Goal: Transaction & Acquisition: Purchase product/service

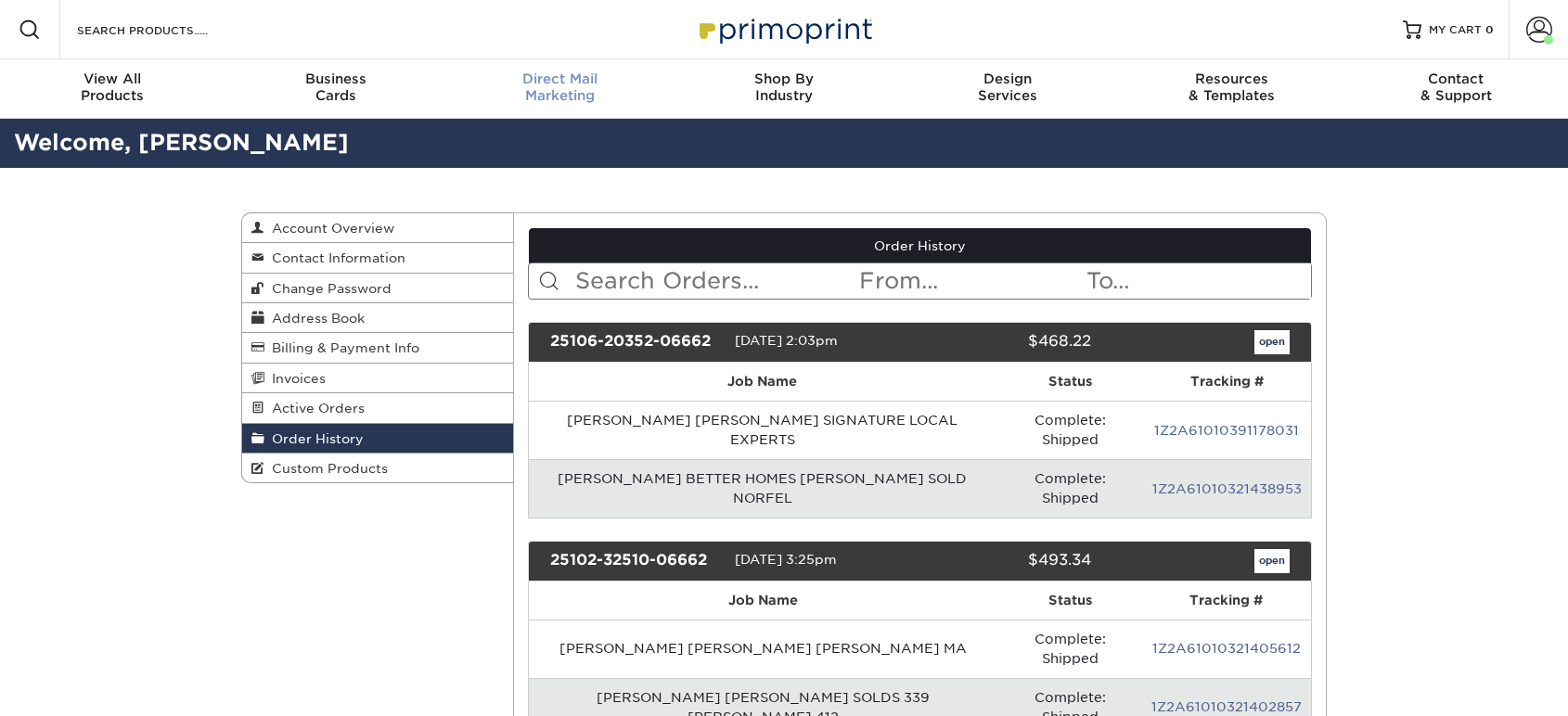
click at [565, 93] on div "Direct Mail Marketing" at bounding box center [559, 87] width 224 height 33
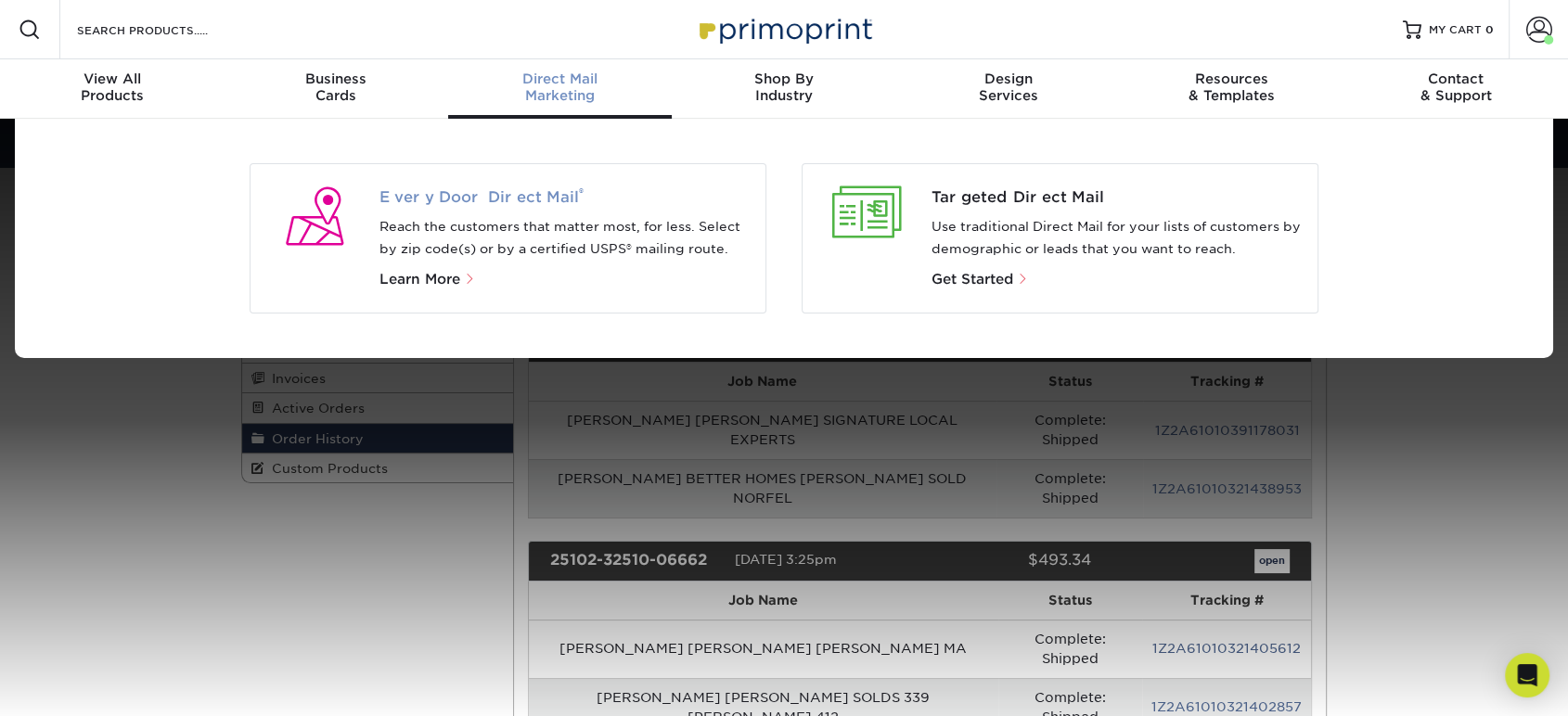
click at [492, 192] on span "Every Door Direct Mail ®" at bounding box center [565, 197] width 372 height 22
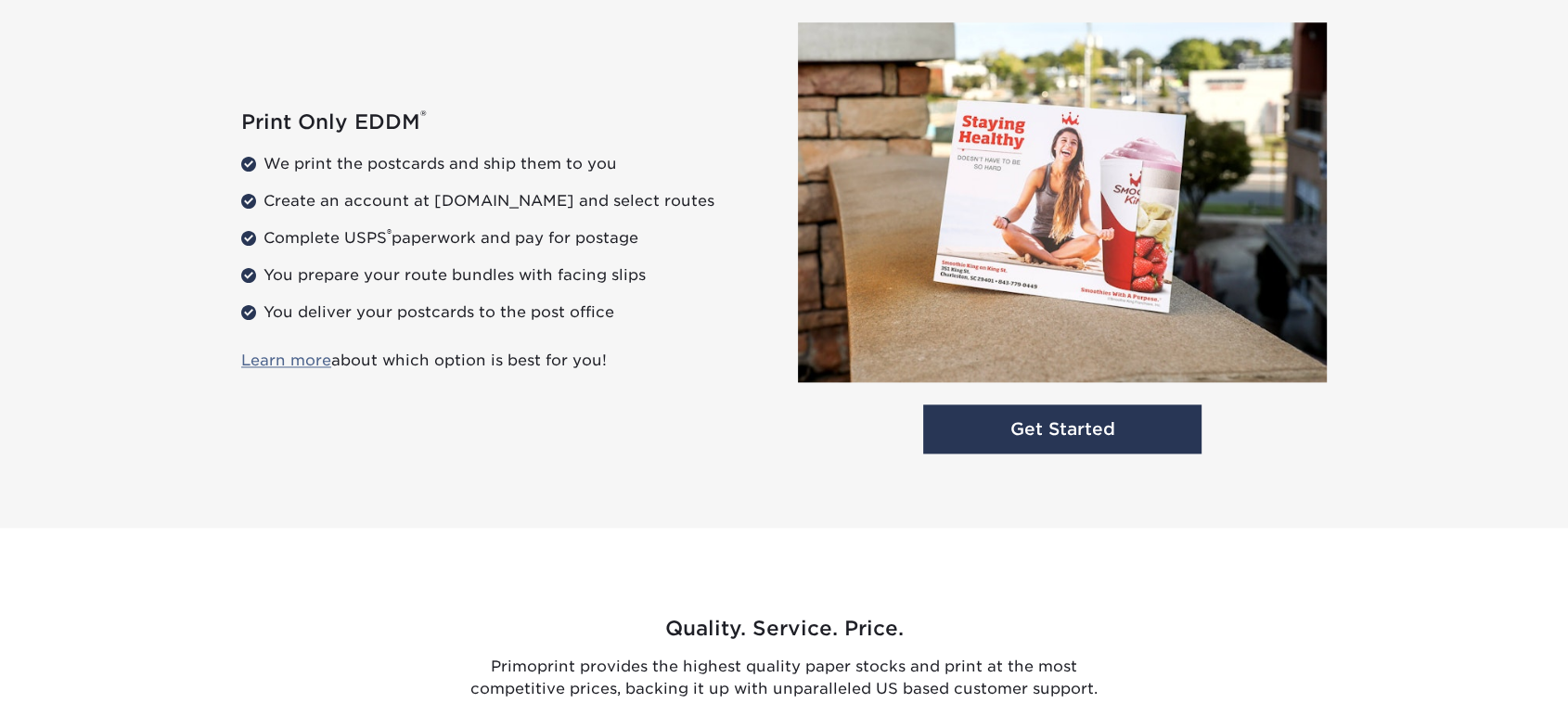
scroll to position [2272, 0]
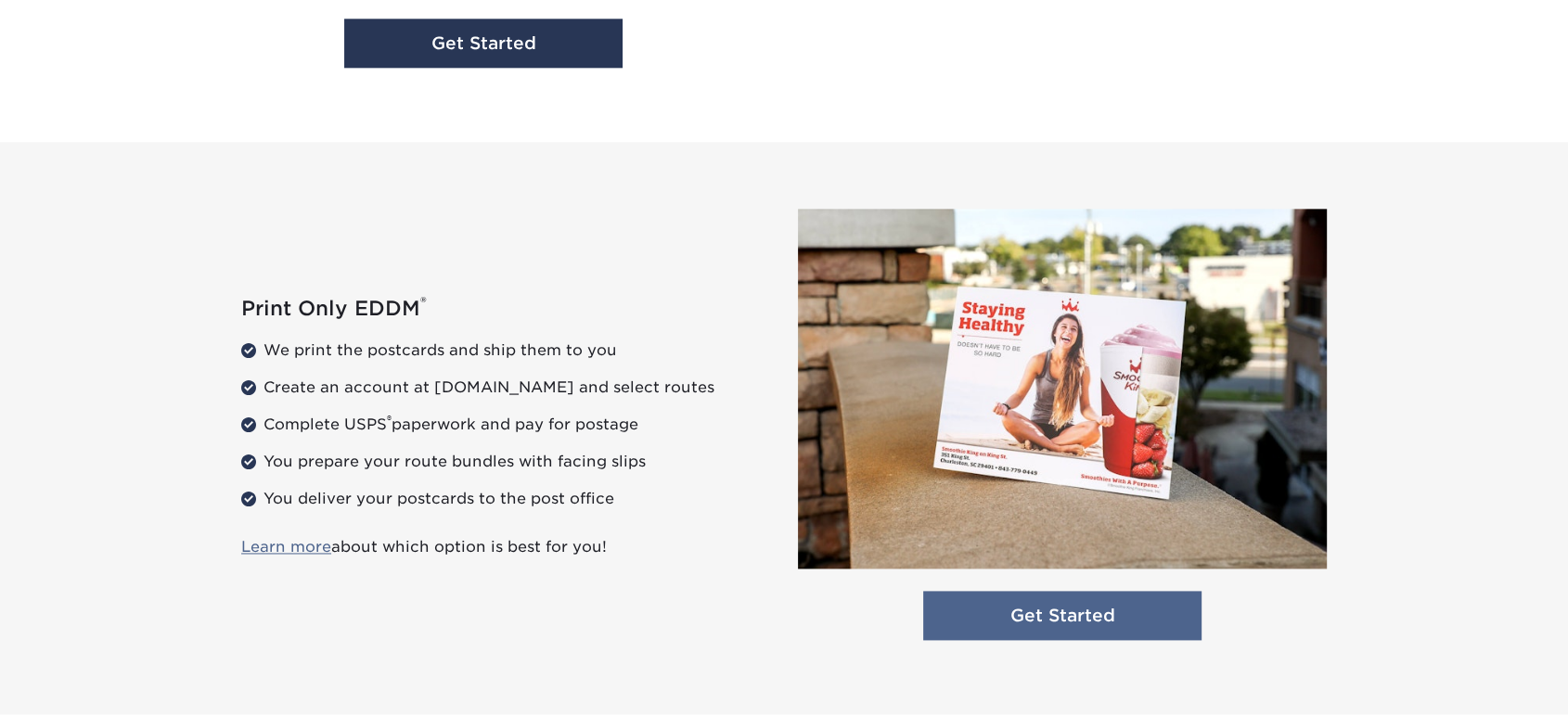
click at [1030, 607] on link "Get Started" at bounding box center [1062, 615] width 279 height 49
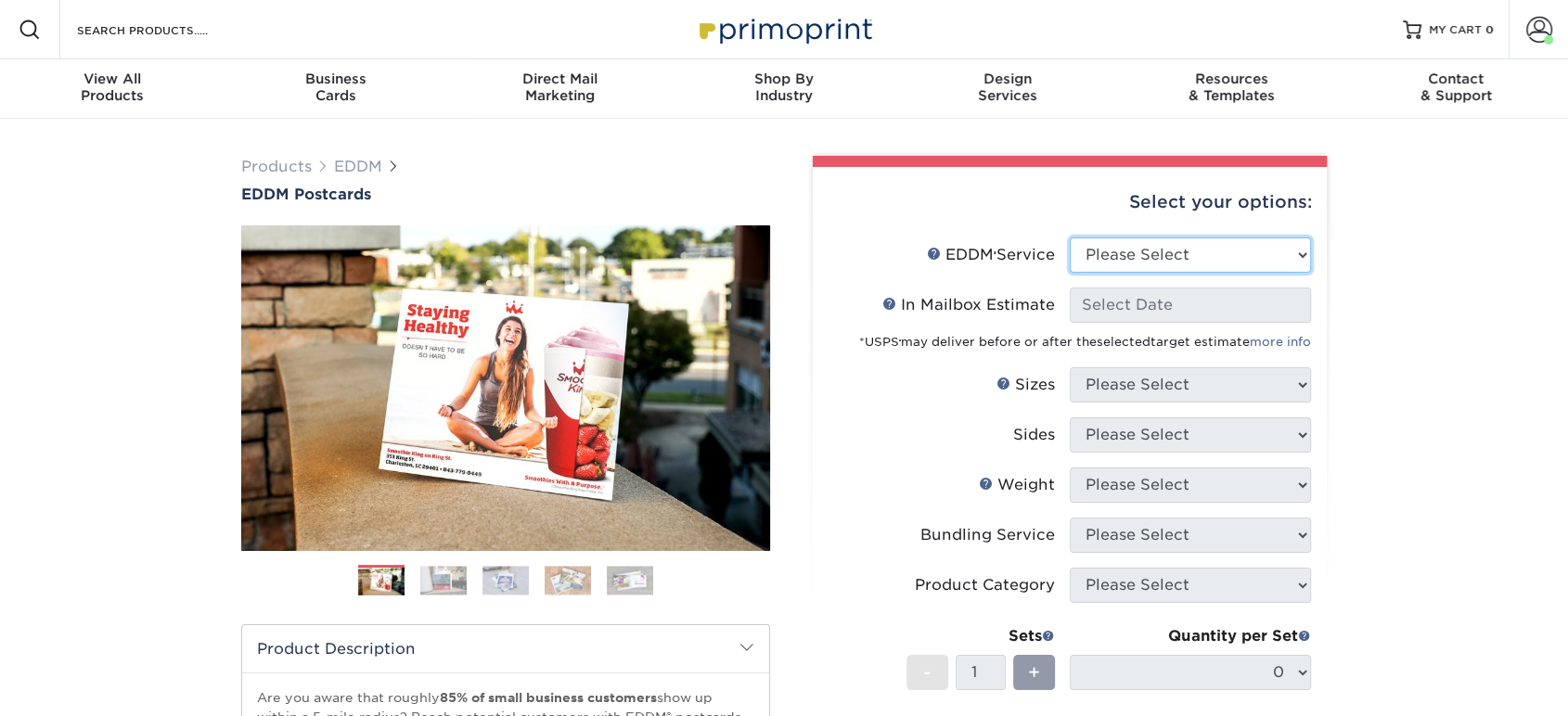
click at [1172, 242] on select "Please Select Full Service Print Only" at bounding box center [1190, 255] width 242 height 35
select select "print_only"
click at [1069, 238] on select "Please Select Full Service Print Only" at bounding box center [1190, 255] width 242 height 35
select select "-1"
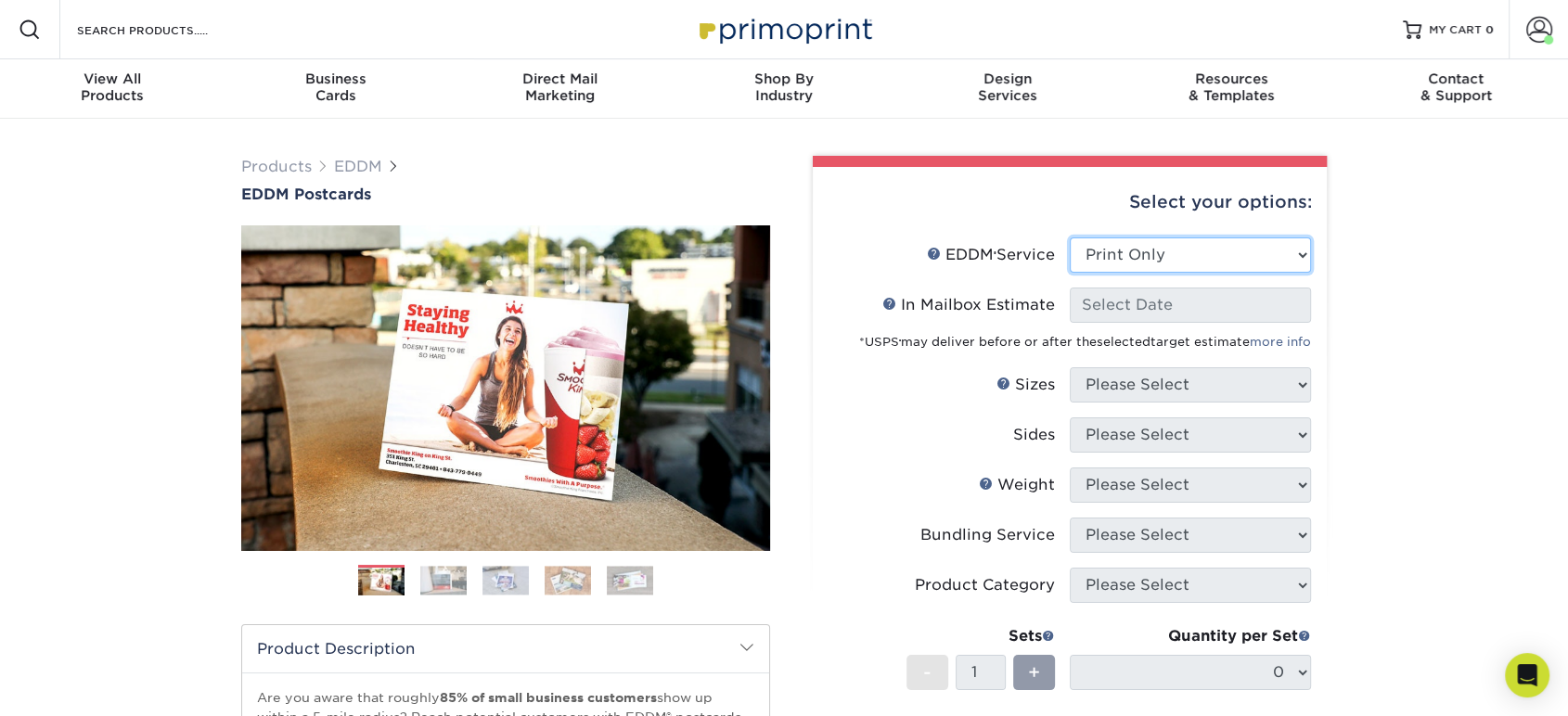
select select "-1"
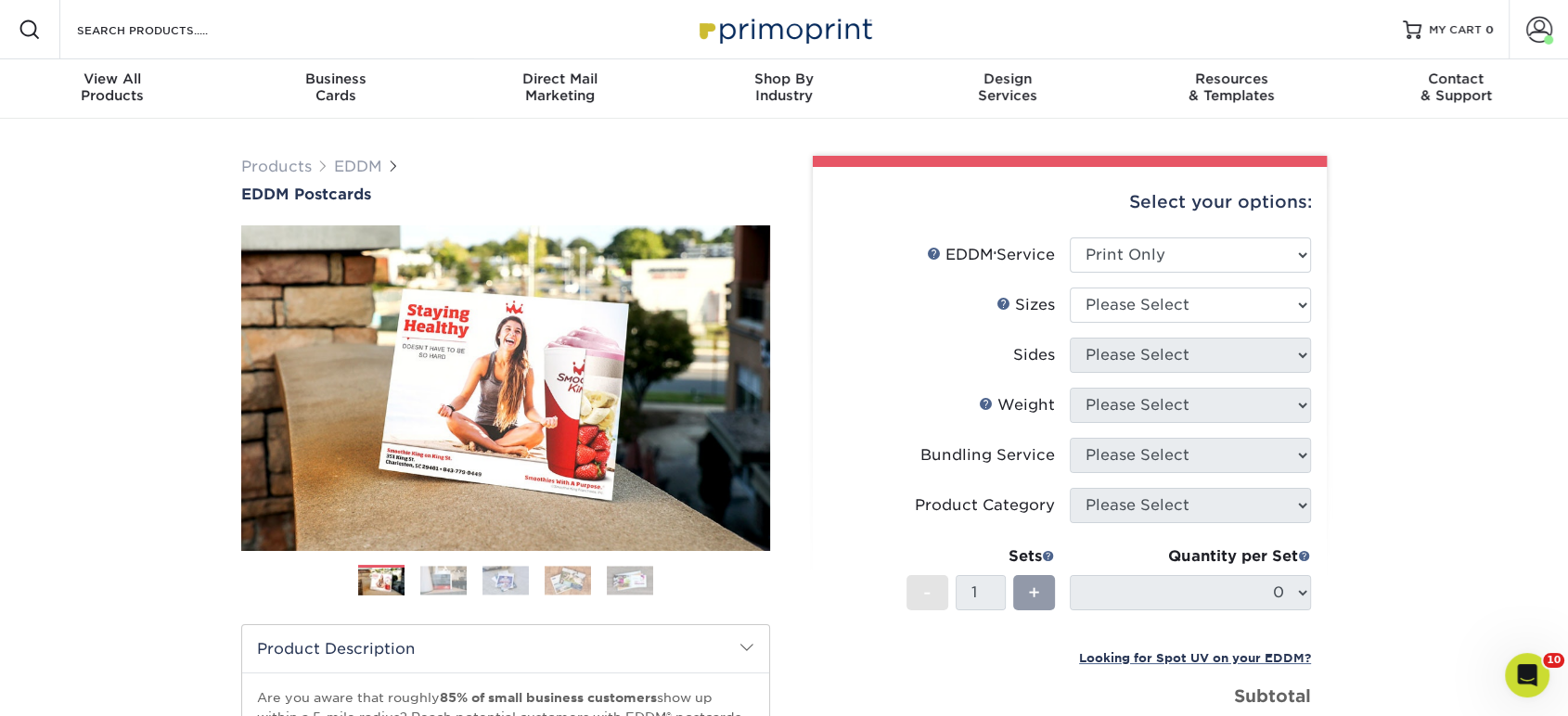
click at [1143, 329] on li "Sizes Help Sizes Please Select 4.5" x 12" 6" x 12" 6.5" x 8" 6.5" x 9" 6.5" x 1…" at bounding box center [1069, 312] width 482 height 50
drag, startPoint x: 1150, startPoint y: 304, endPoint x: 1150, endPoint y: 319, distance: 15.0
click at [1150, 303] on select "Please Select 4.5" x 12" 6" x 12" 6.5" x 8" 6.5" x 9" 6.5" x 12" 7" x 8.5" 8" x…" at bounding box center [1190, 304] width 242 height 35
select select "6.50x9.00"
click at [1069, 287] on select "Please Select 4.5" x 12" 6" x 12" 6.5" x 8" 6.5" x 9" 6.5" x 12" 7" x 8.5" 8" x…" at bounding box center [1190, 304] width 242 height 35
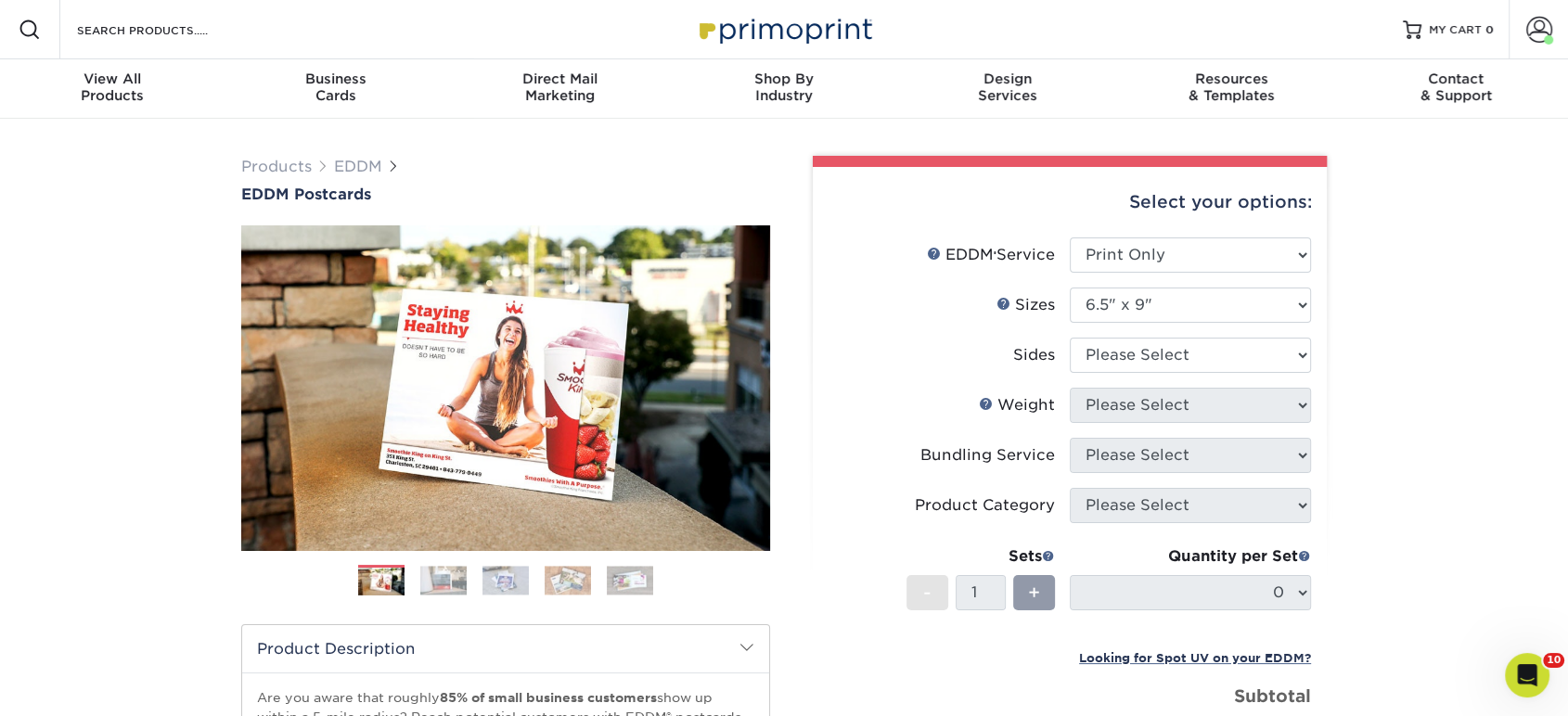
click at [1141, 377] on li "Sides Please Select Print Both Sides Print Front Only" at bounding box center [1069, 362] width 482 height 50
click at [1148, 350] on select "Please Select Print Both Sides Print Front Only" at bounding box center [1190, 355] width 242 height 35
select select "13abbda7-1d64-4f25-8bb2-c179b224825d"
click at [1069, 338] on select "Please Select Print Both Sides Print Front Only" at bounding box center [1190, 355] width 242 height 35
click at [1141, 418] on select "Please Select" at bounding box center [1190, 405] width 242 height 35
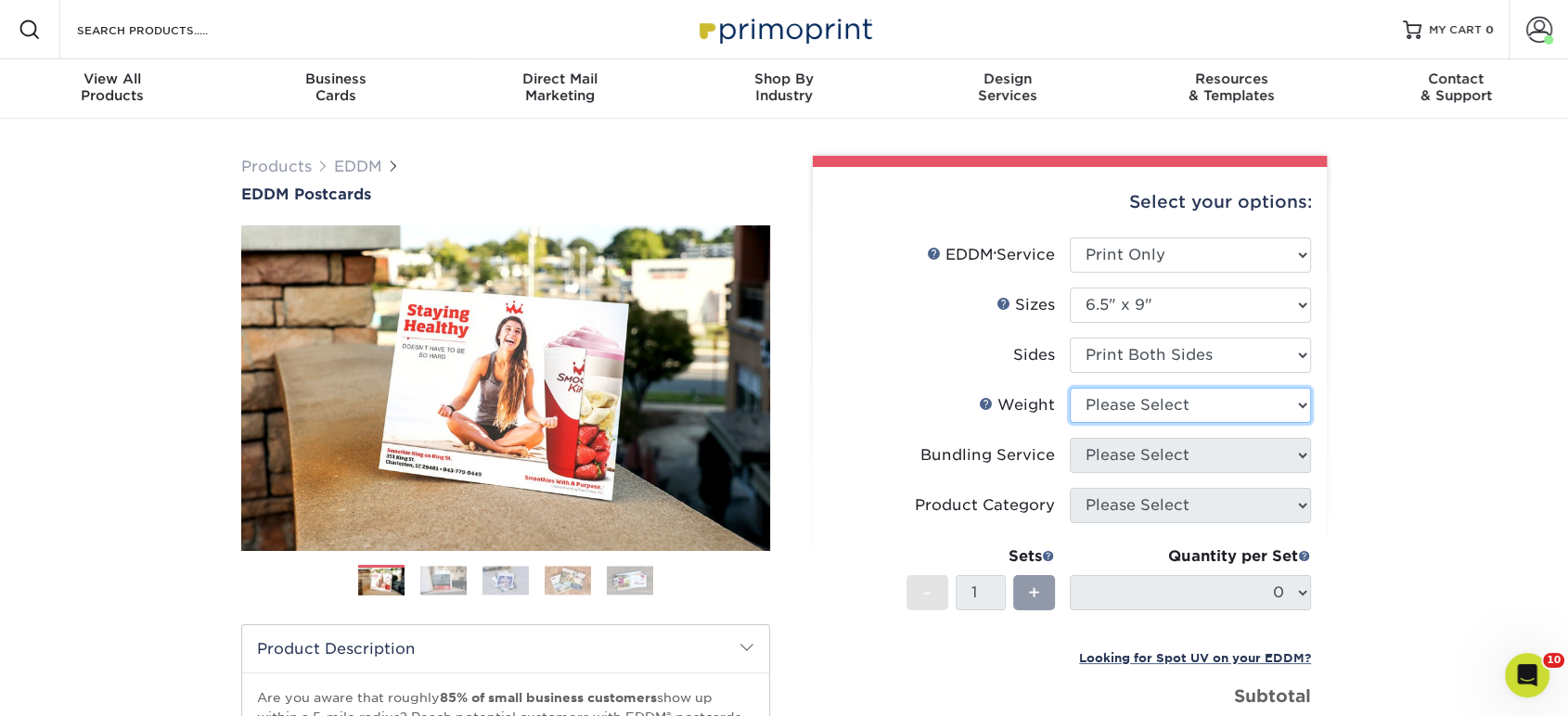
select select "16PT"
click at [1069, 388] on select "Please Select 16PT 14PT" at bounding box center [1190, 405] width 242 height 35
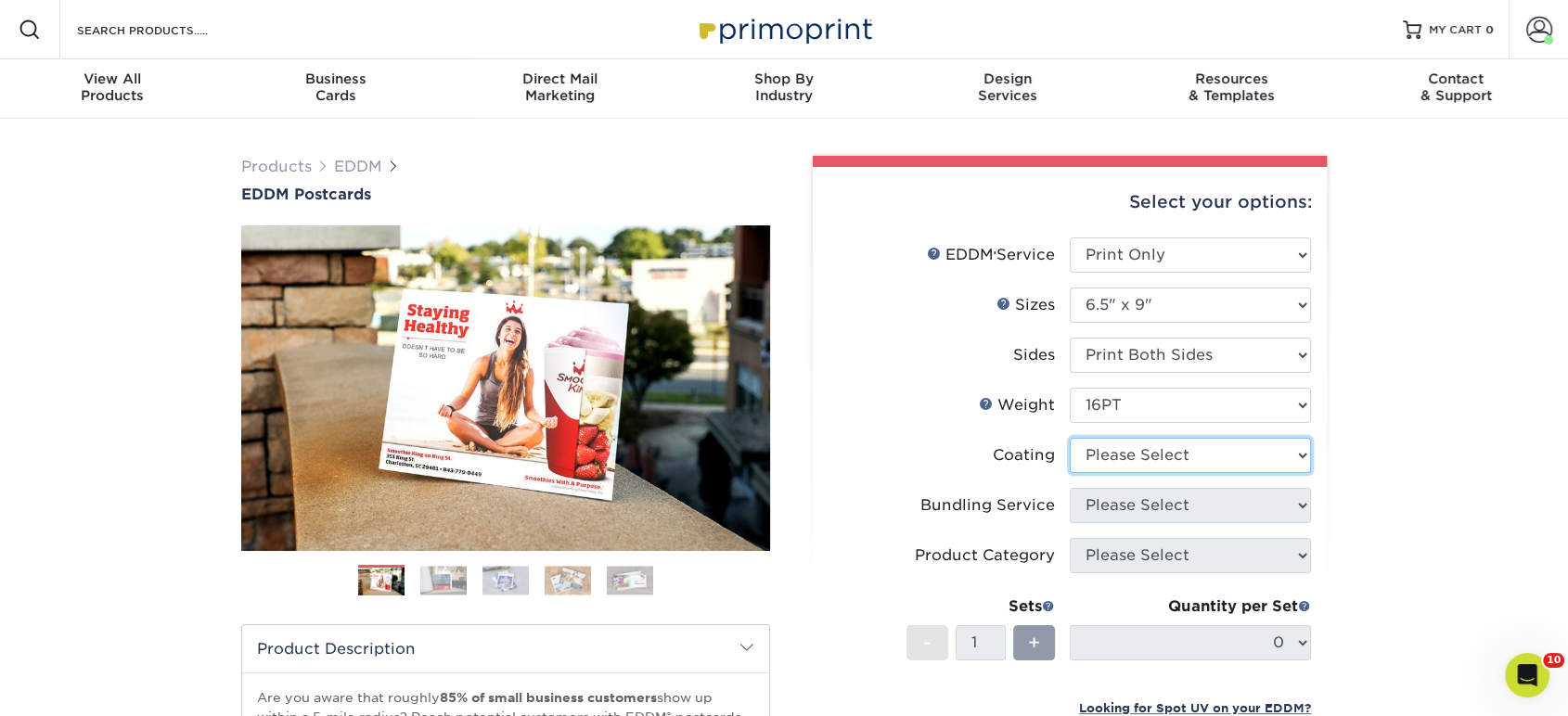
click at [1130, 458] on select at bounding box center [1190, 455] width 242 height 35
click at [1108, 576] on li "Product Category Please Select" at bounding box center [1069, 563] width 482 height 50
click at [1150, 465] on select at bounding box center [1190, 455] width 242 height 35
select select "ae367451-b2b8-45df-a344-0f05b6a12993"
click at [1069, 437] on select at bounding box center [1190, 455] width 242 height 35
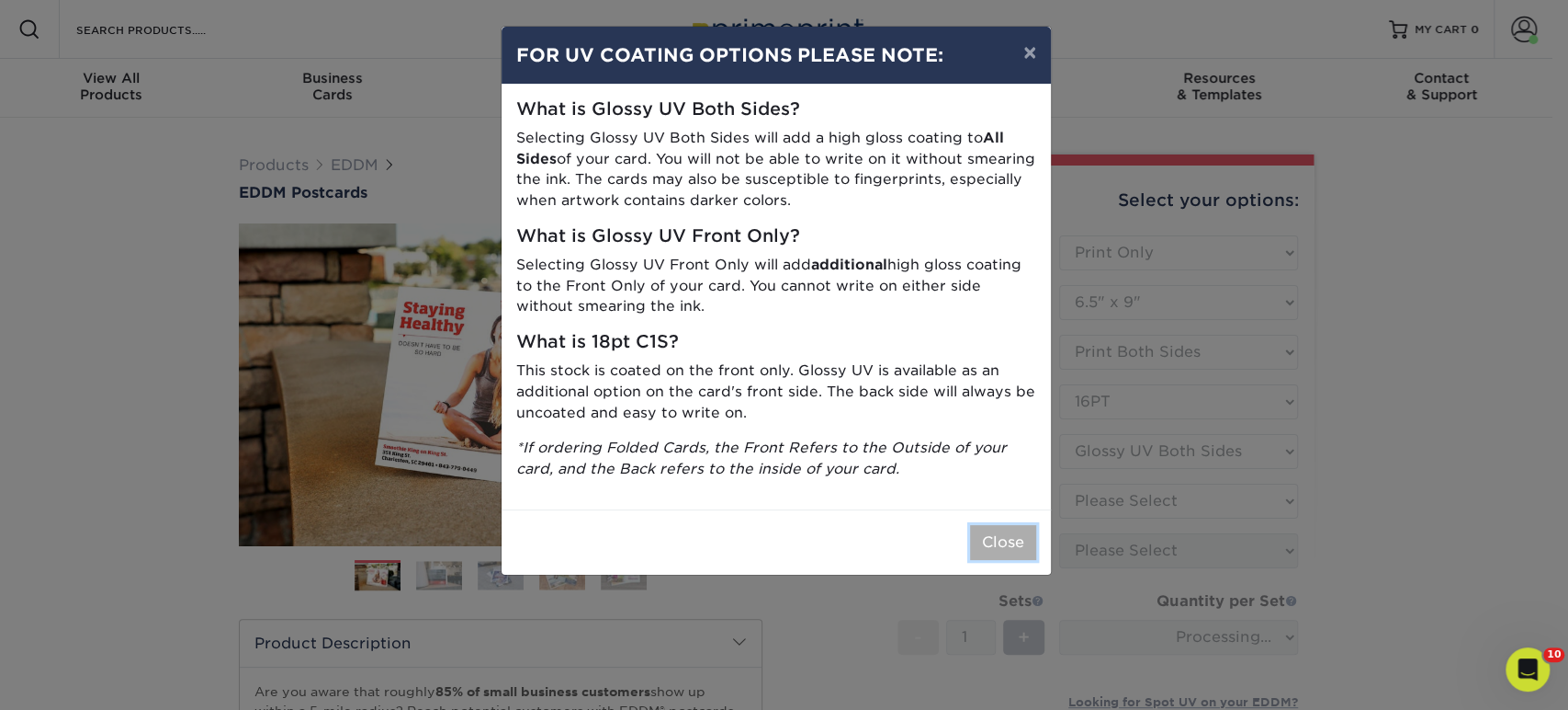
click at [1003, 550] on button "Close" at bounding box center [1004, 542] width 66 height 35
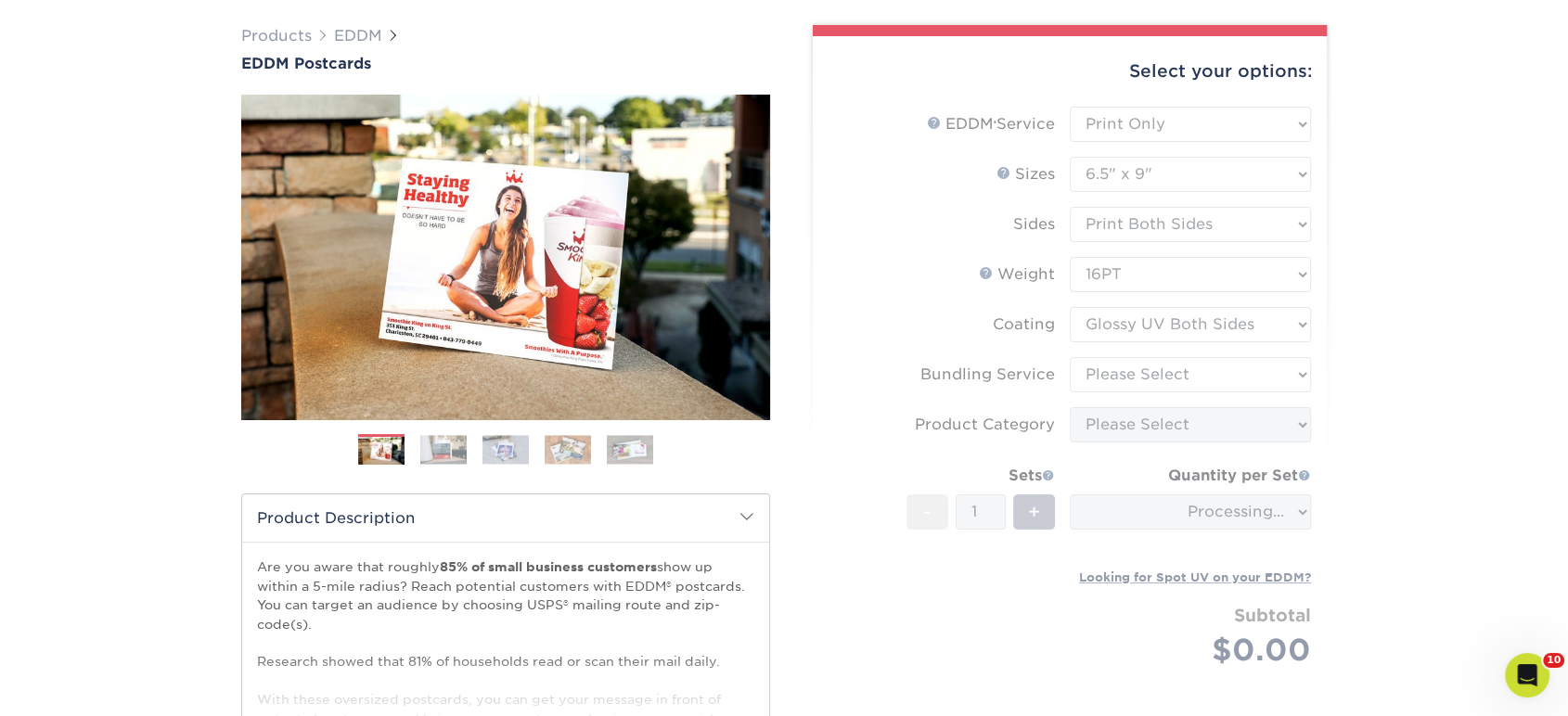
scroll to position [309, 0]
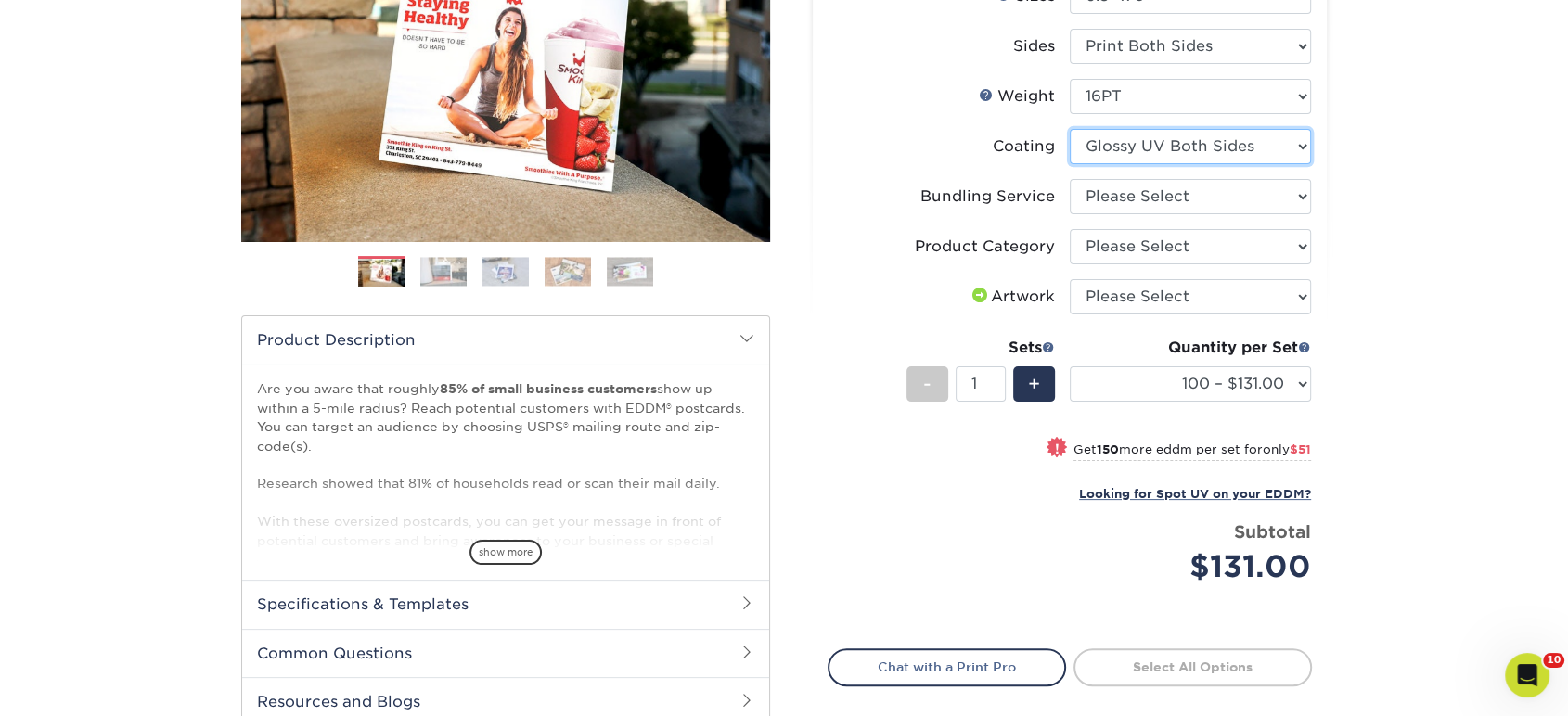
click at [1119, 146] on select at bounding box center [1190, 146] width 242 height 35
click at [1069, 129] on select at bounding box center [1190, 146] width 242 height 35
click at [1133, 213] on li "Bundling Service Please Select No Bundling Services Yes, Bundles of 50 (+2 Days…" at bounding box center [1069, 203] width 482 height 50
click at [1135, 203] on select "Please Select No Bundling Services Yes, Bundles of 50 (+2 Days) Yes, Bundles of…" at bounding box center [1190, 196] width 242 height 35
select select "58689abb-25c0-461c-a4c3-a80b627d6649"
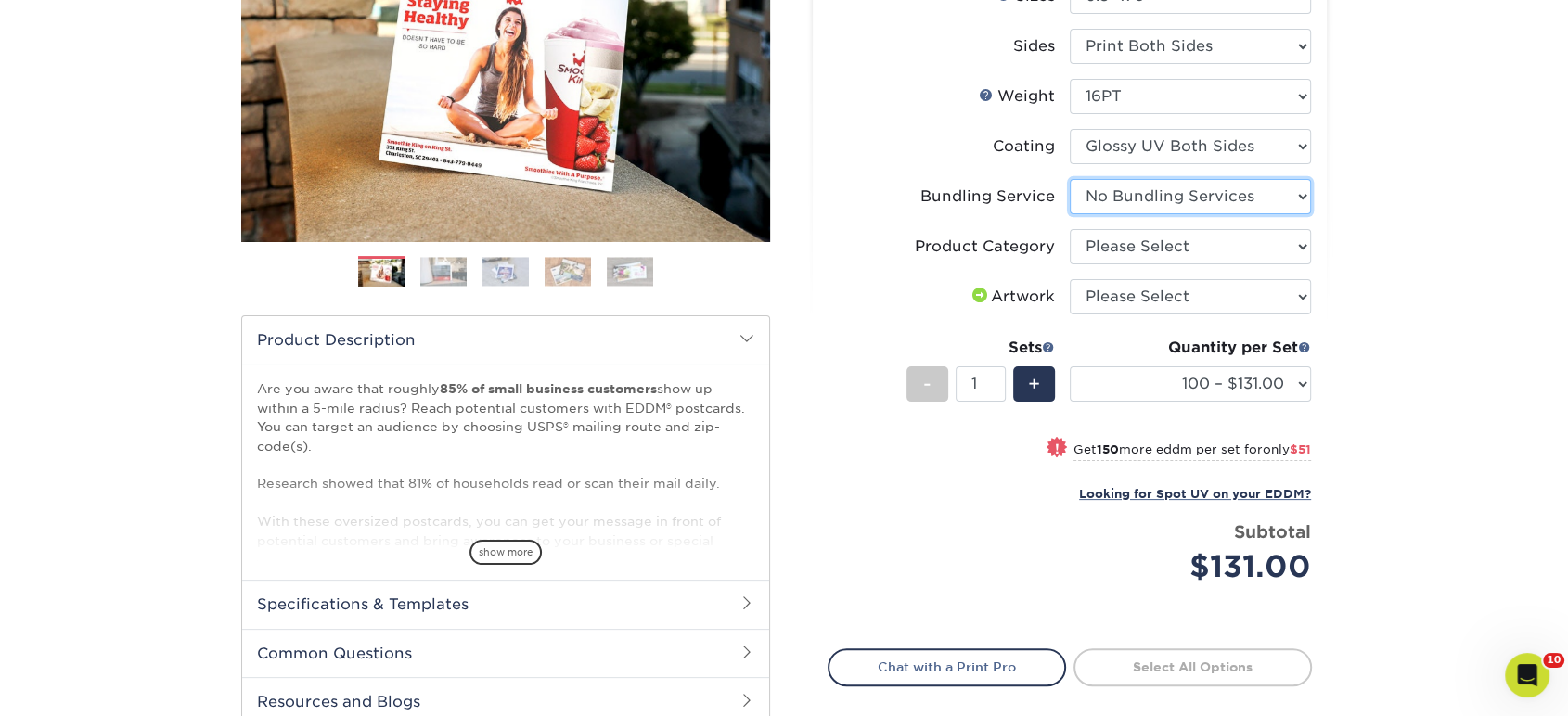
click at [1069, 179] on select "Please Select No Bundling Services Yes, Bundles of 50 (+2 Days) Yes, Bundles of…" at bounding box center [1190, 196] width 242 height 35
click at [1134, 249] on select "Please Select Postcards" at bounding box center [1190, 246] width 242 height 35
select select "9b7272e0-d6c8-4c3c-8e97-d3a1bcdab858"
click at [1069, 229] on select "Please Select Postcards" at bounding box center [1190, 246] width 242 height 35
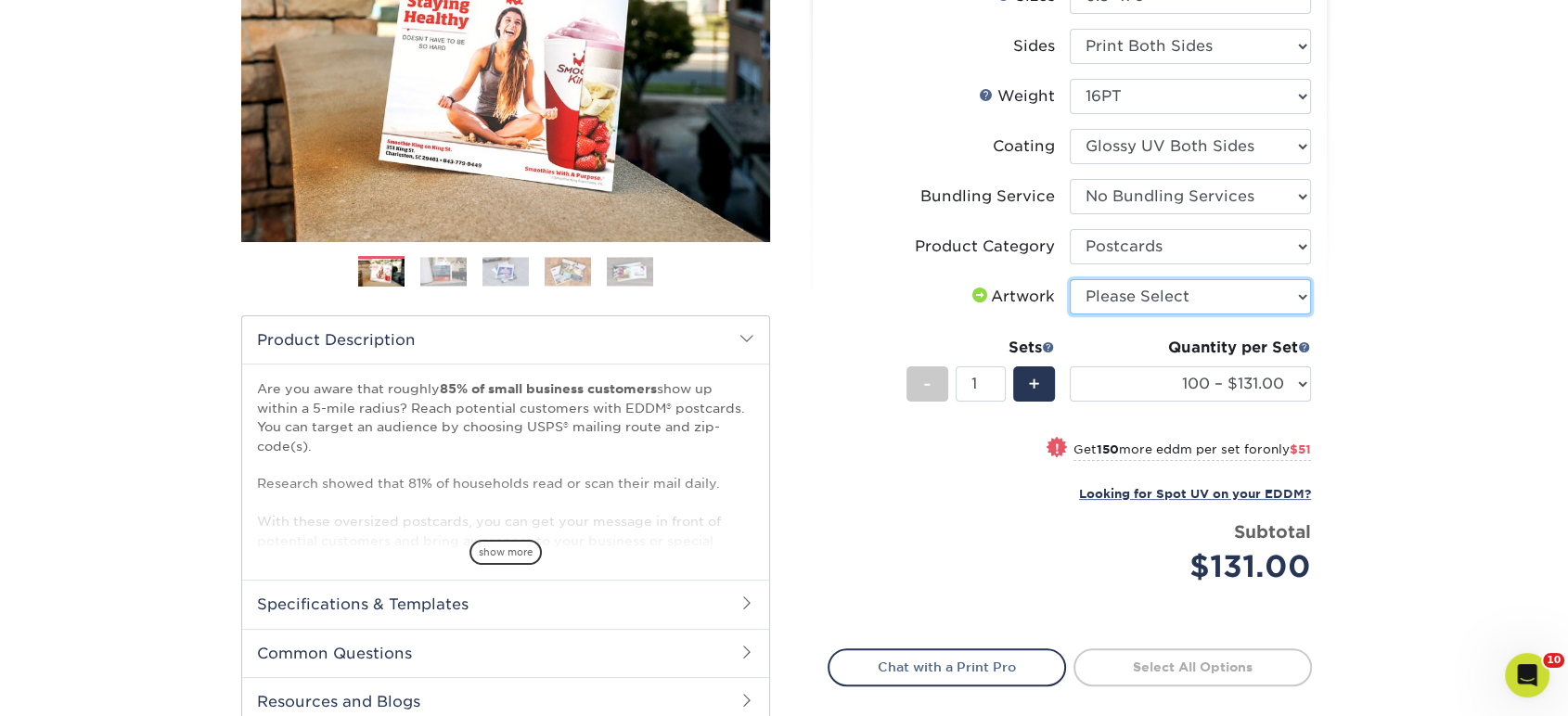
click at [1125, 297] on select "Please Select I will upload files I need a design - $150" at bounding box center [1190, 296] width 242 height 35
select select "upload"
click at [1069, 279] on select "Please Select I will upload files I need a design - $150" at bounding box center [1190, 296] width 242 height 35
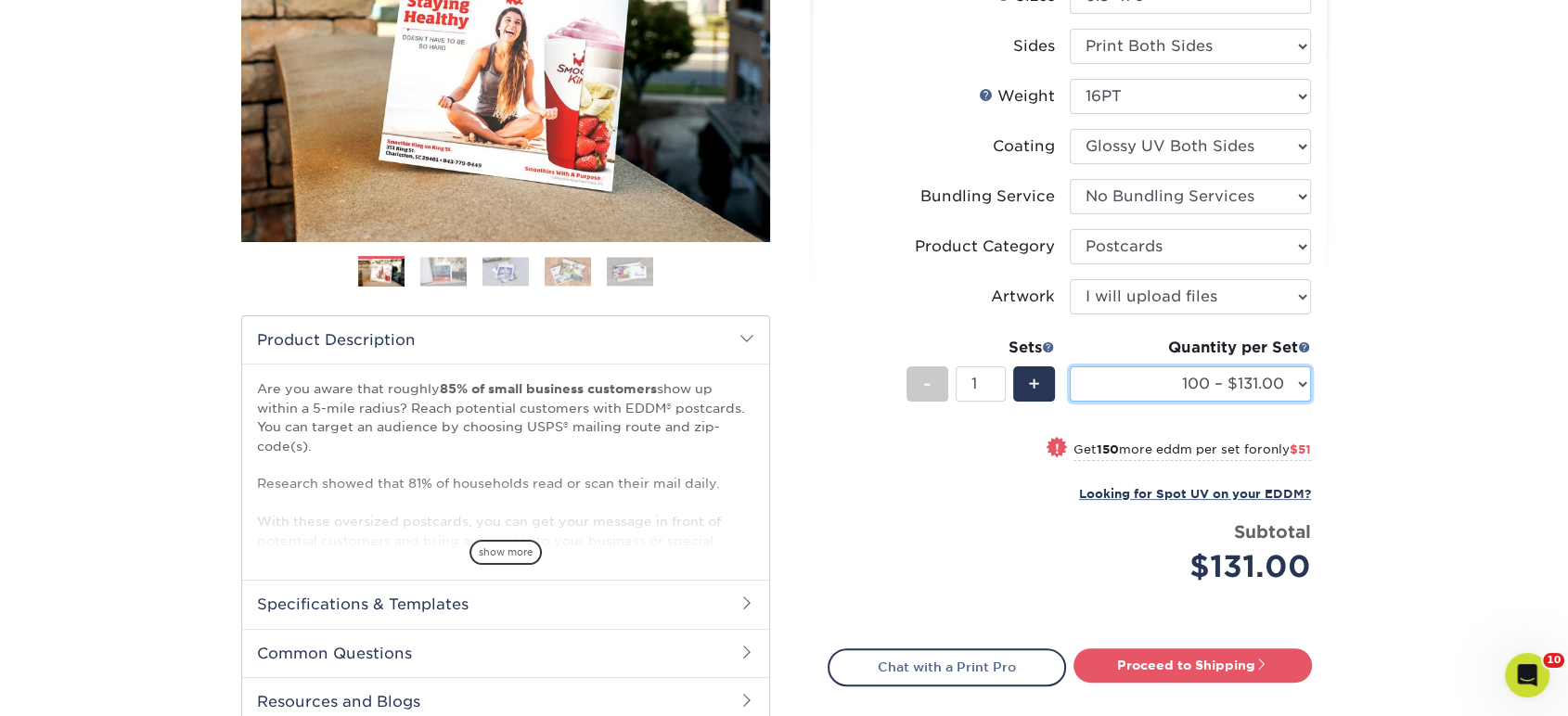
click at [1124, 383] on select "100 – $131.00 250 – $182.00 500 – $203.00 1000 – $227.00 2500 – $379.00 5000 – …" at bounding box center [1190, 383] width 242 height 35
click at [1069, 366] on select "100 – $131.00 250 – $182.00 500 – $203.00 1000 – $227.00 2500 – $379.00 5000 – …" at bounding box center [1190, 383] width 242 height 35
click at [1214, 379] on select "100 – $131.00 250 – $182.00 500 – $203.00 1000 – $227.00 2500 – $379.00 5000 – …" at bounding box center [1190, 383] width 242 height 35
select select "1000 – $227.00"
click at [1069, 366] on select "100 – $131.00 250 – $182.00 500 – $203.00 1000 – $227.00 2500 – $379.00 5000 – …" at bounding box center [1190, 383] width 242 height 35
